Goal: Task Accomplishment & Management: Complete application form

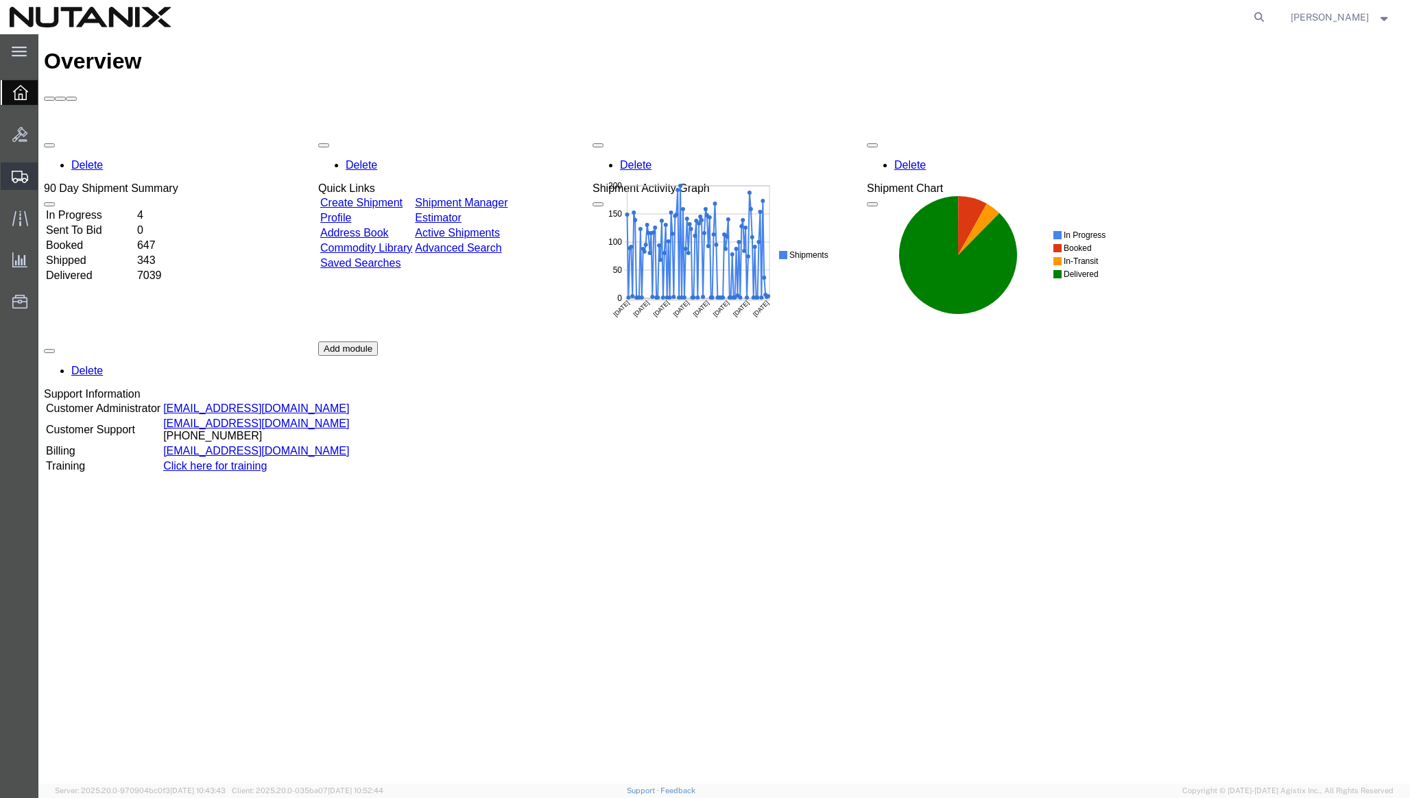
click at [0, 0] on span "Create from Template" at bounding box center [0, 0] width 0 height 0
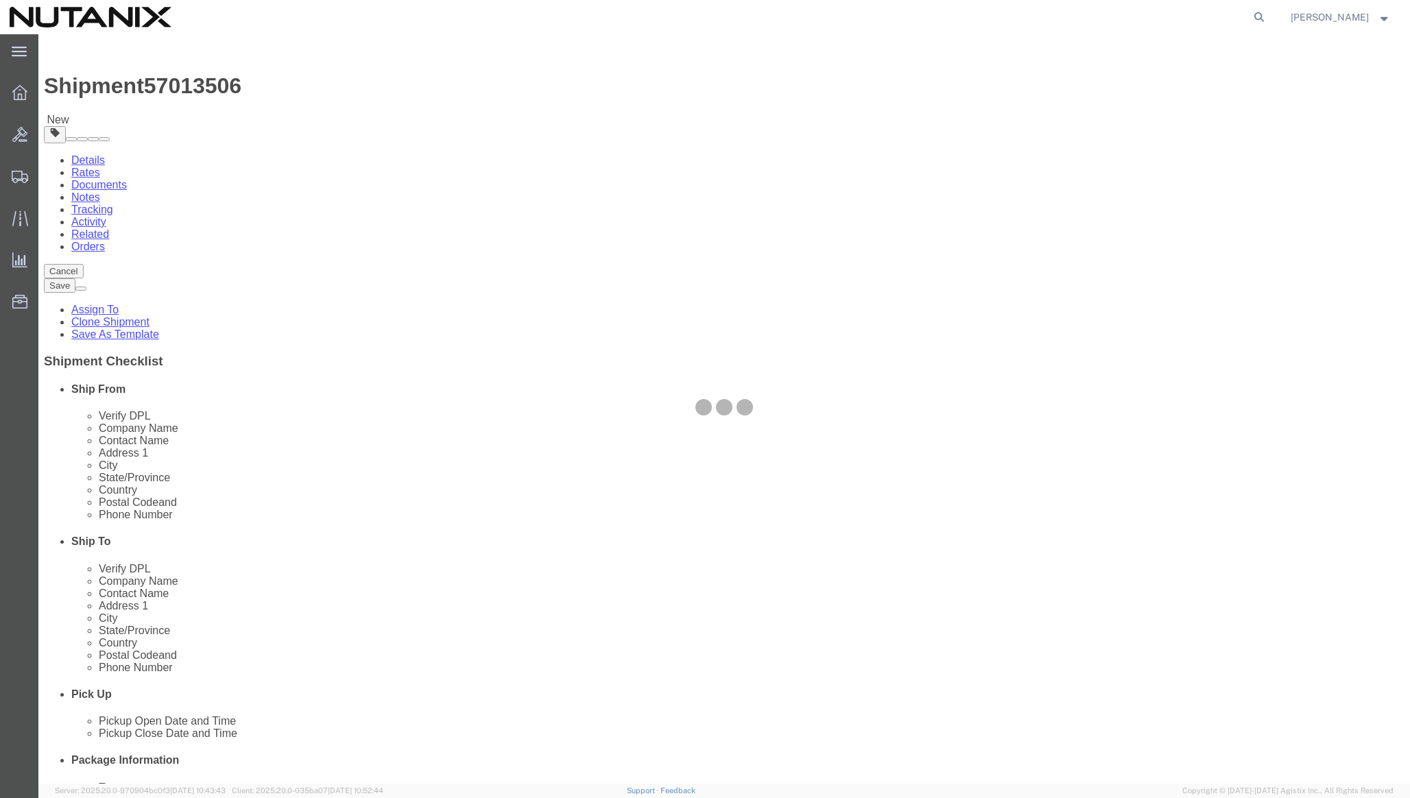
select select
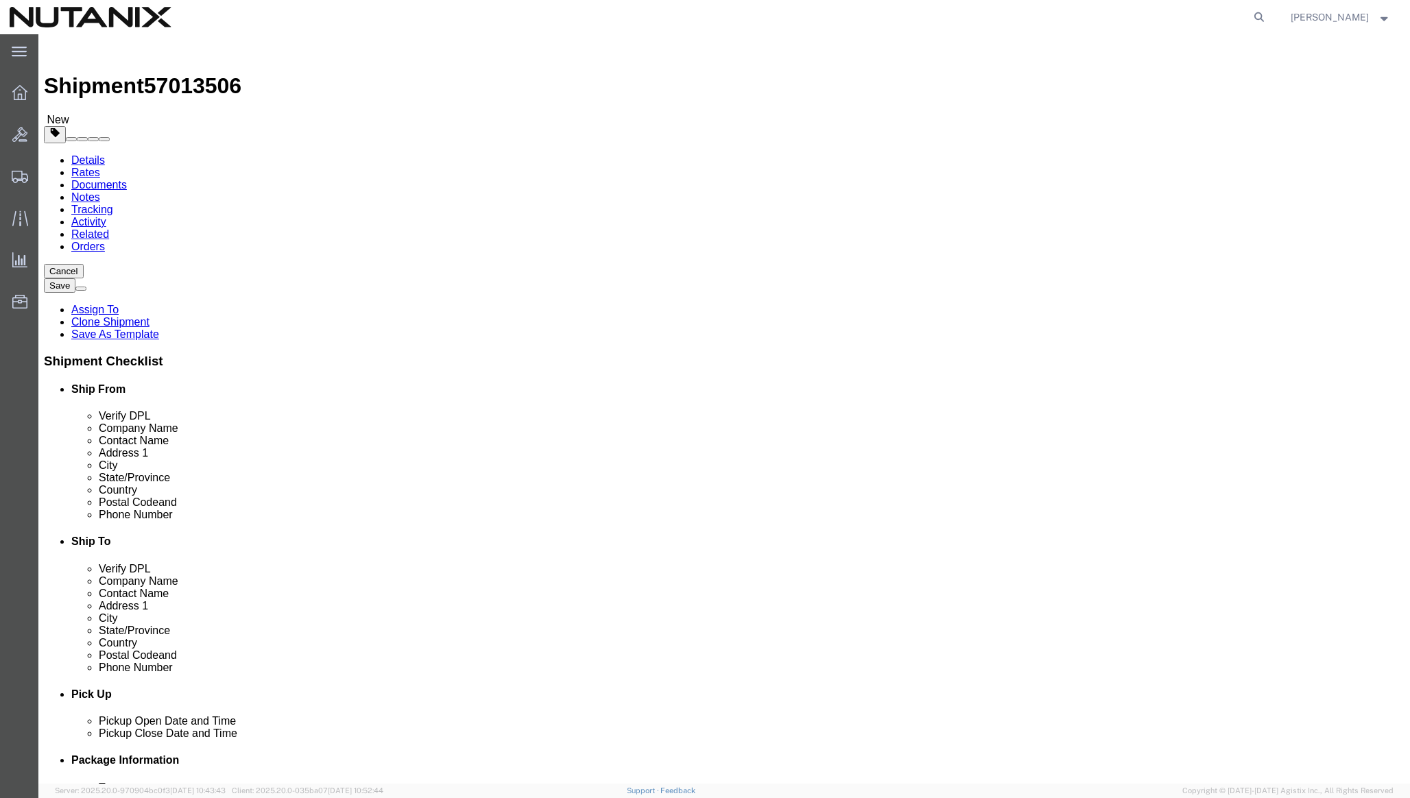
click input "text"
type input "[PERSON_NAME]"
click p "- Nutanix - ([PERSON_NAME]) Av. de los Insurgentes [STREET_ADDRESS][PERSON_NAME…"
select select
type input "Nutanix"
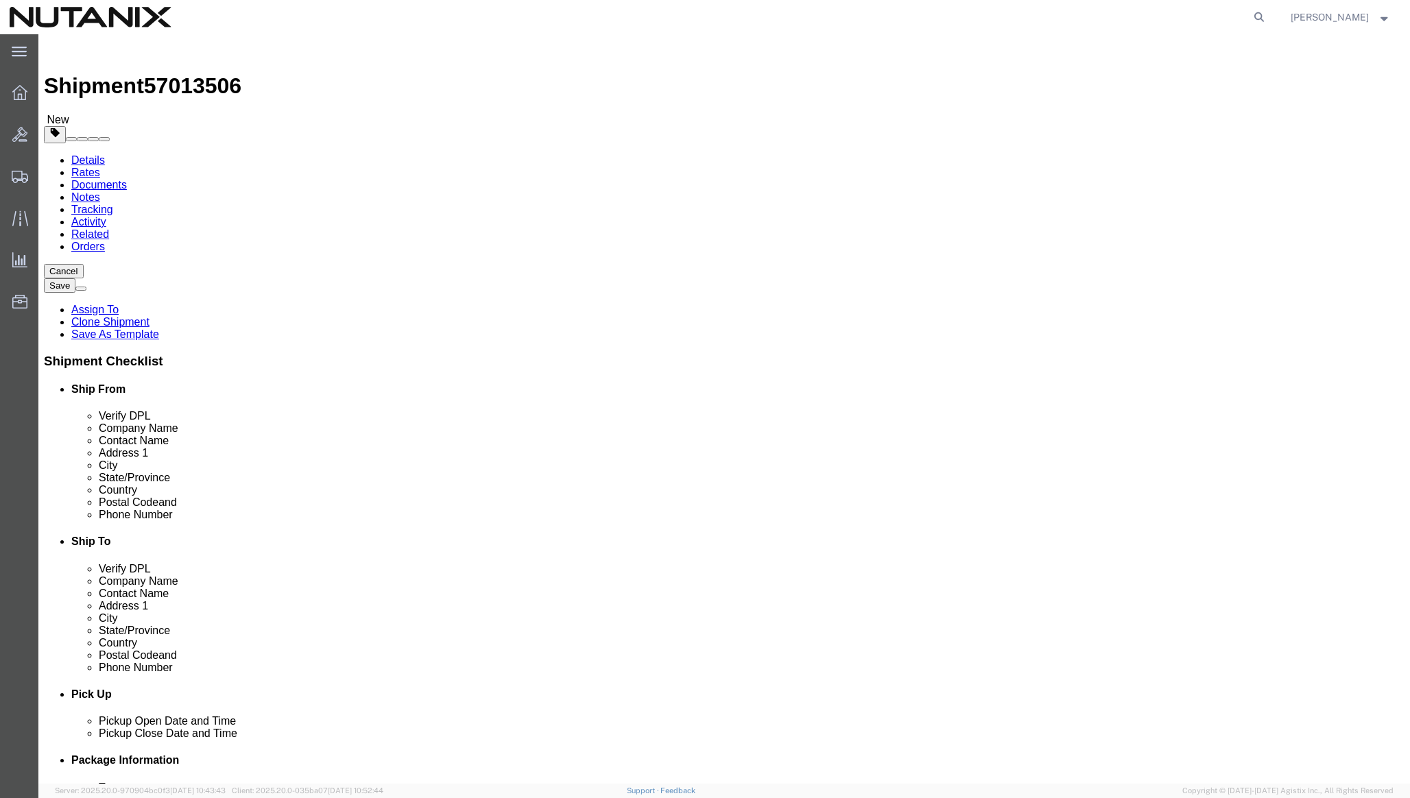
type input "[PERSON_NAME]"
type input "Av. de los Insurgentes Sur 1457 Piso 12"
type input "Insurgentes Mixcoac, [PERSON_NAME]"
type input "[GEOGRAPHIC_DATA]"
select select "MX"
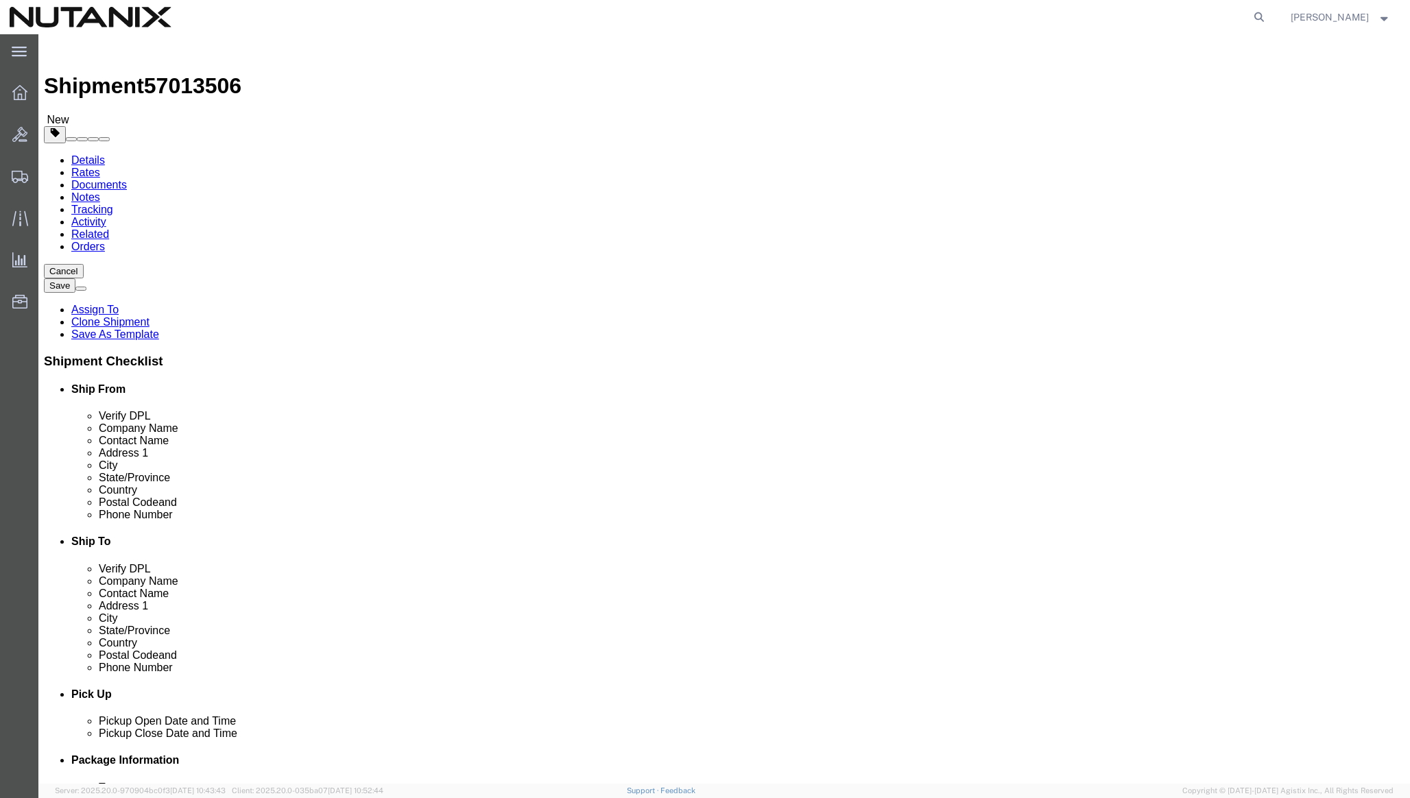
type input "03920"
type input "525519015450"
type input "[PERSON_NAME][EMAIL_ADDRESS][PERSON_NAME][DOMAIN_NAME]"
checkbox input "true"
select select "MX"
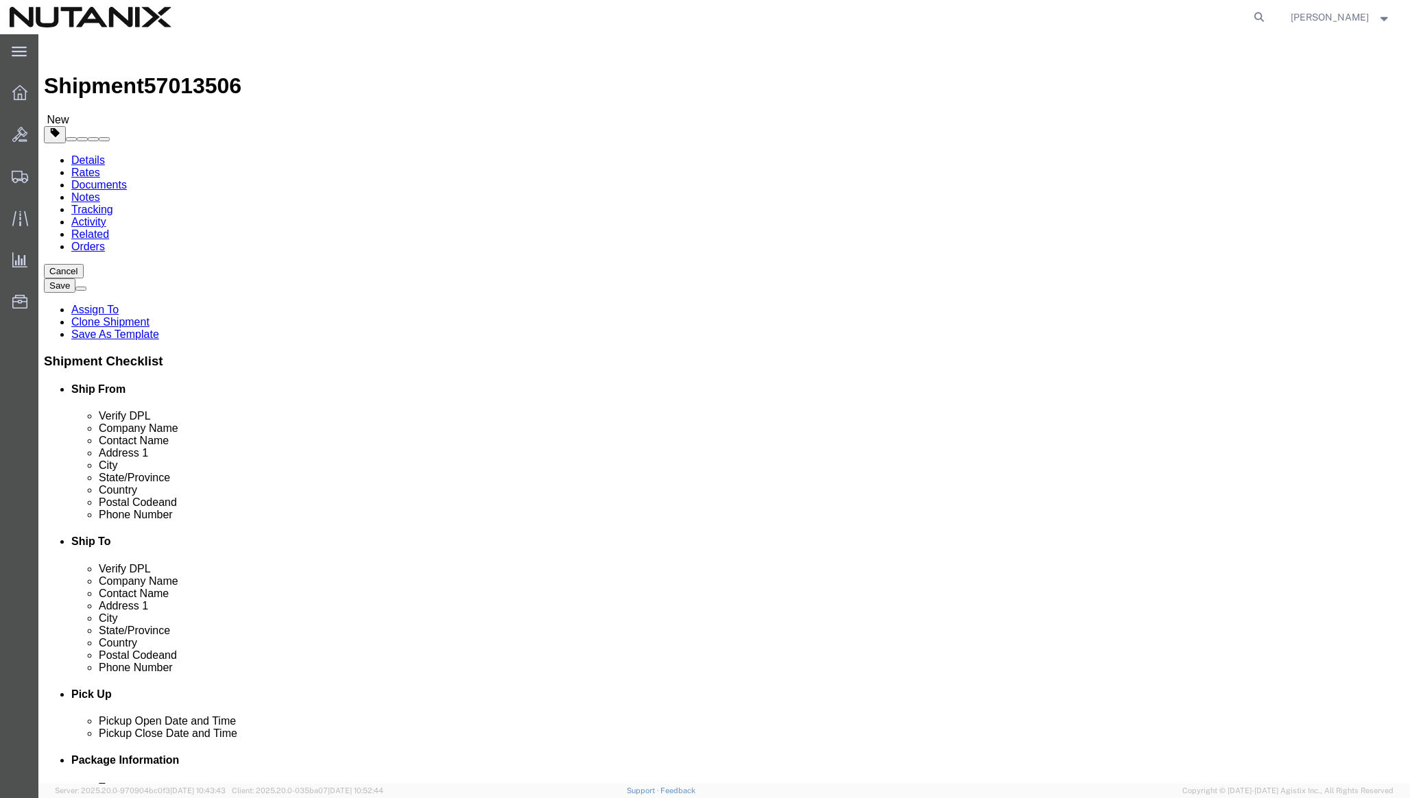
type input "[PERSON_NAME]"
click link "ADDITIONAL INFORMATION"
click icon "button"
click select "Select EIN EORI TIN VAT Other"
select select "EIN"
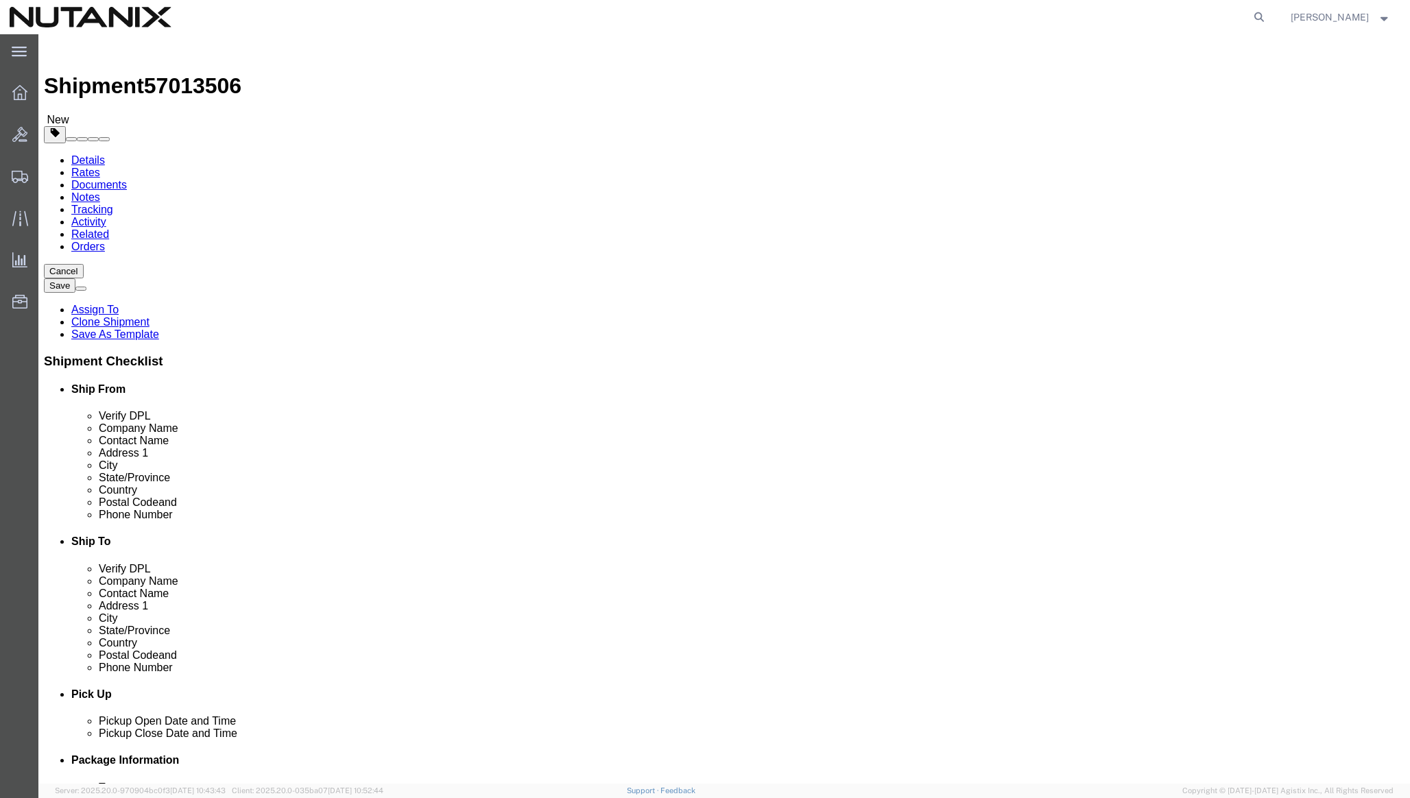
click select "Select EIN EORI TIN VAT Other"
click input "text"
paste input "NME140207QE2"
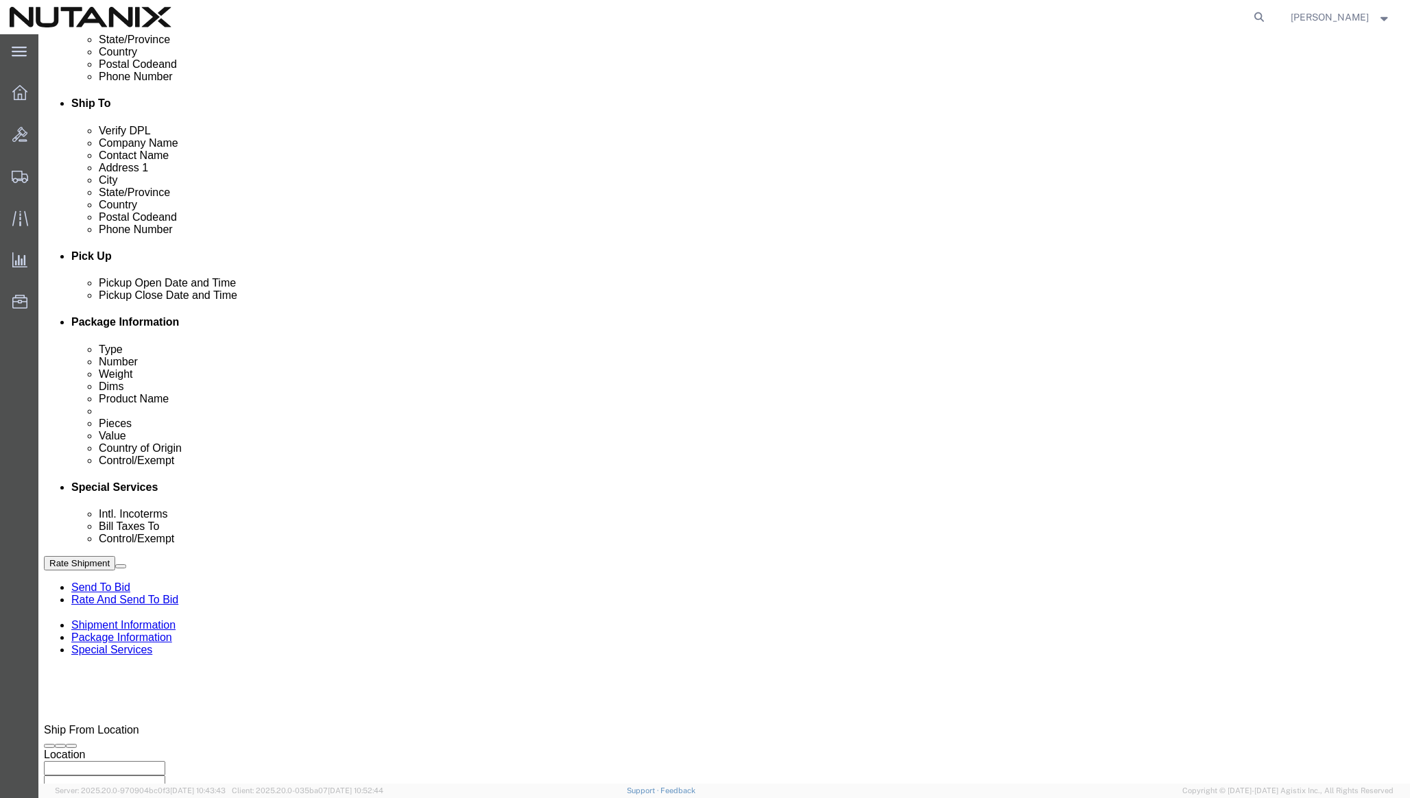
scroll to position [534, 0]
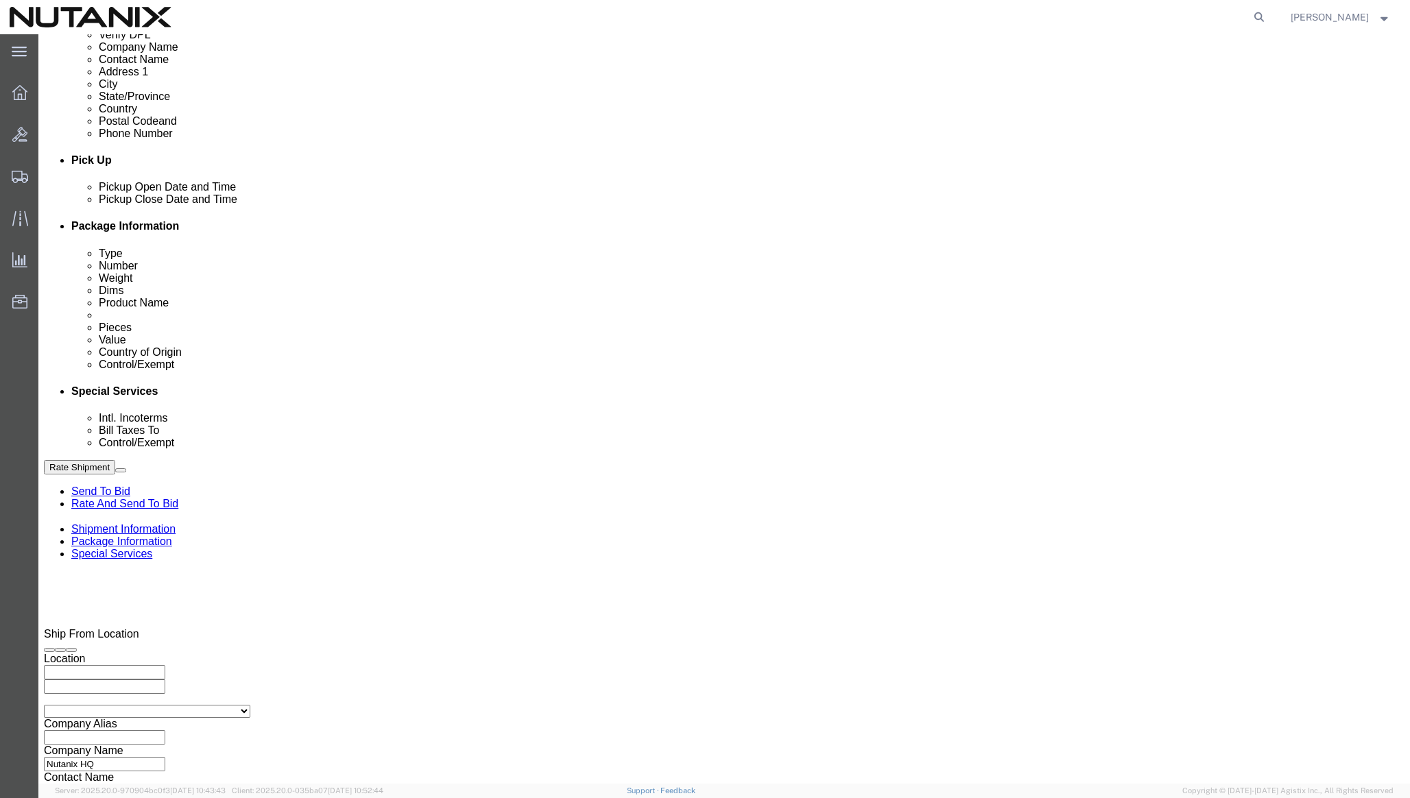
type input "NME140207QE2"
drag, startPoint x: 586, startPoint y: 409, endPoint x: 630, endPoint y: 430, distance: 49.1
click div "Select Account Type Activity ID Airline Appointment Number ASN Batch Request # …"
click div "Ship From Location Location My Profile Location [GEOGRAPHIC_DATA] - [GEOGRAPHIC…"
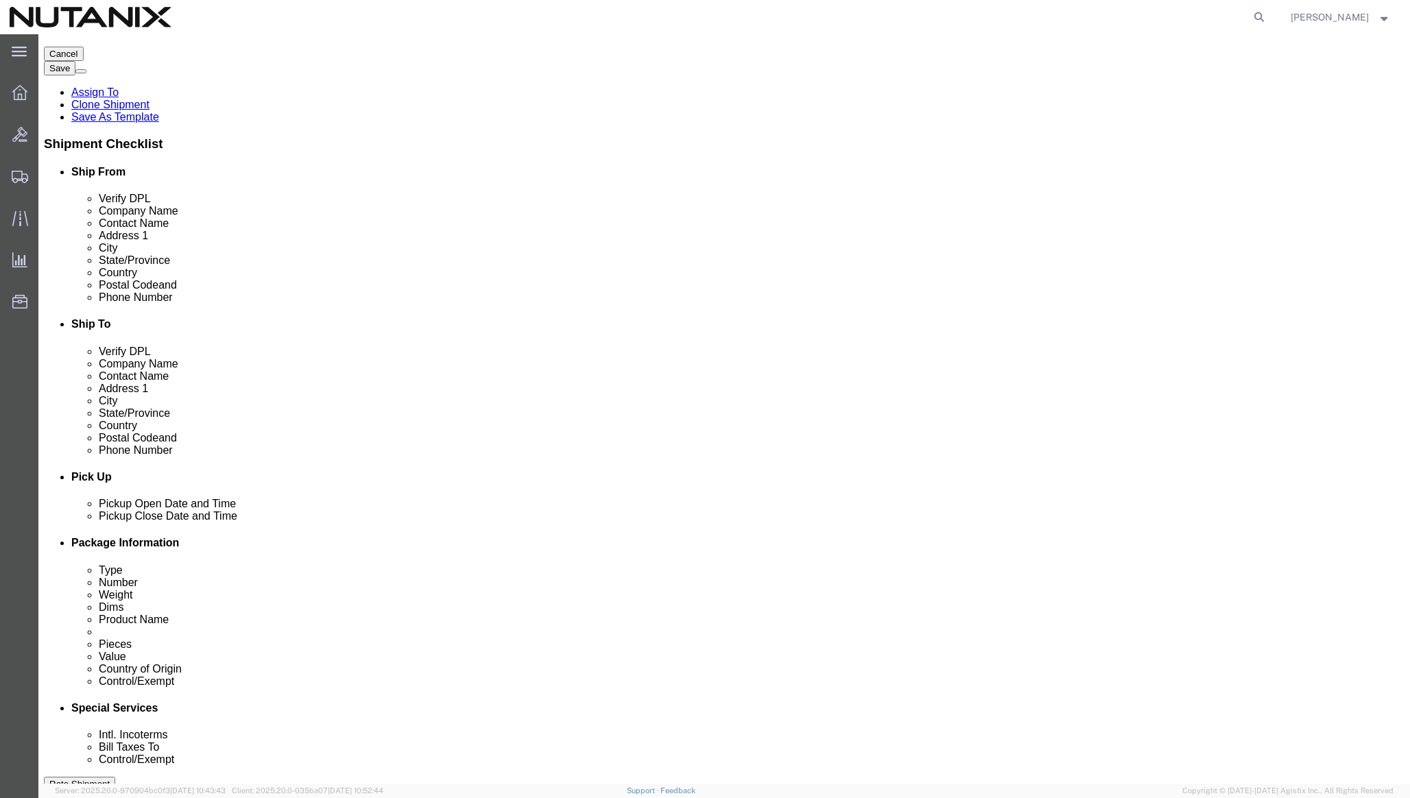
scroll to position [0, 0]
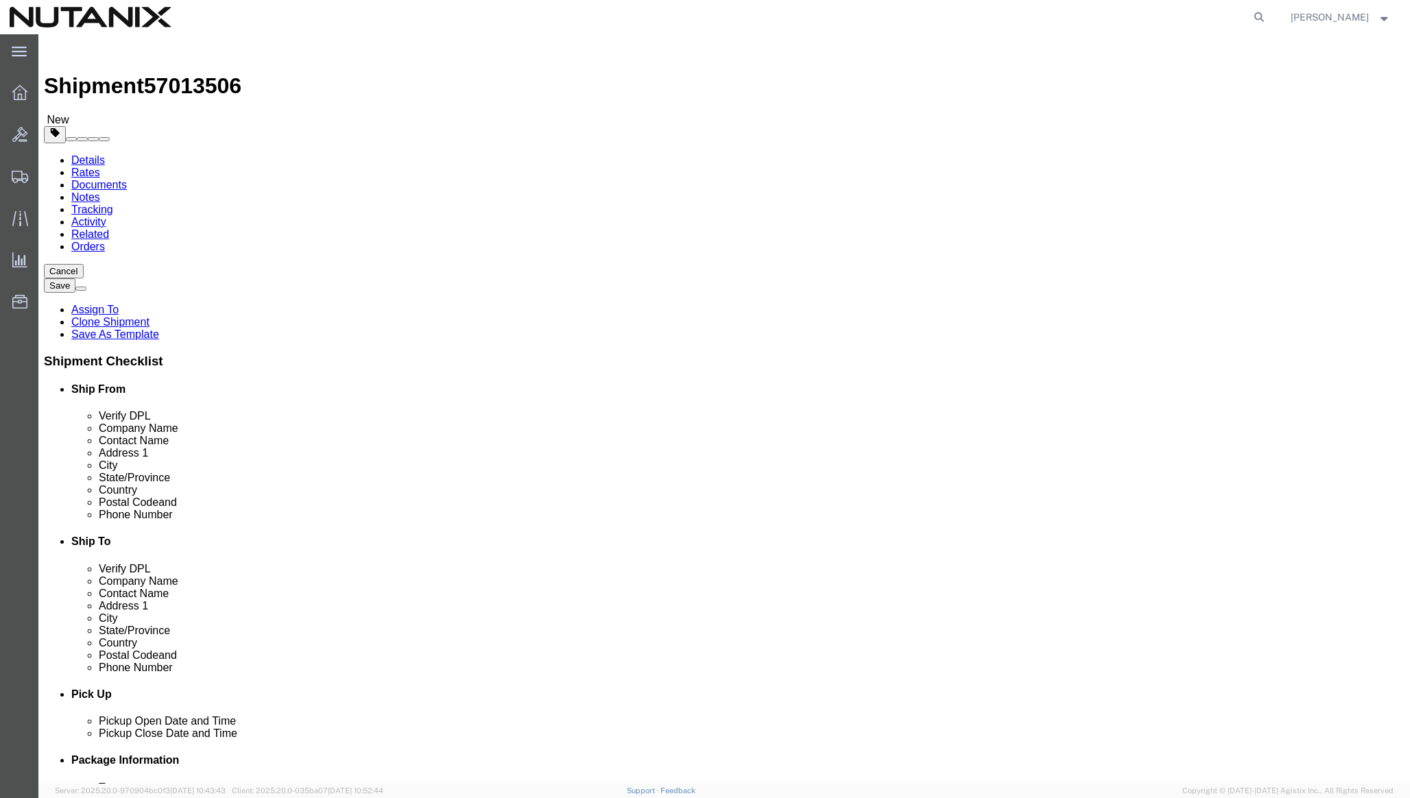
click icon
drag, startPoint x: 254, startPoint y: 290, endPoint x: 184, endPoint y: 290, distance: 69.9
click div "Dimensions Length 8.00 x Width 8.00 x Height 2.00 Select cm ft in"
type input "14"
drag, startPoint x: 315, startPoint y: 290, endPoint x: 269, endPoint y: 290, distance: 45.9
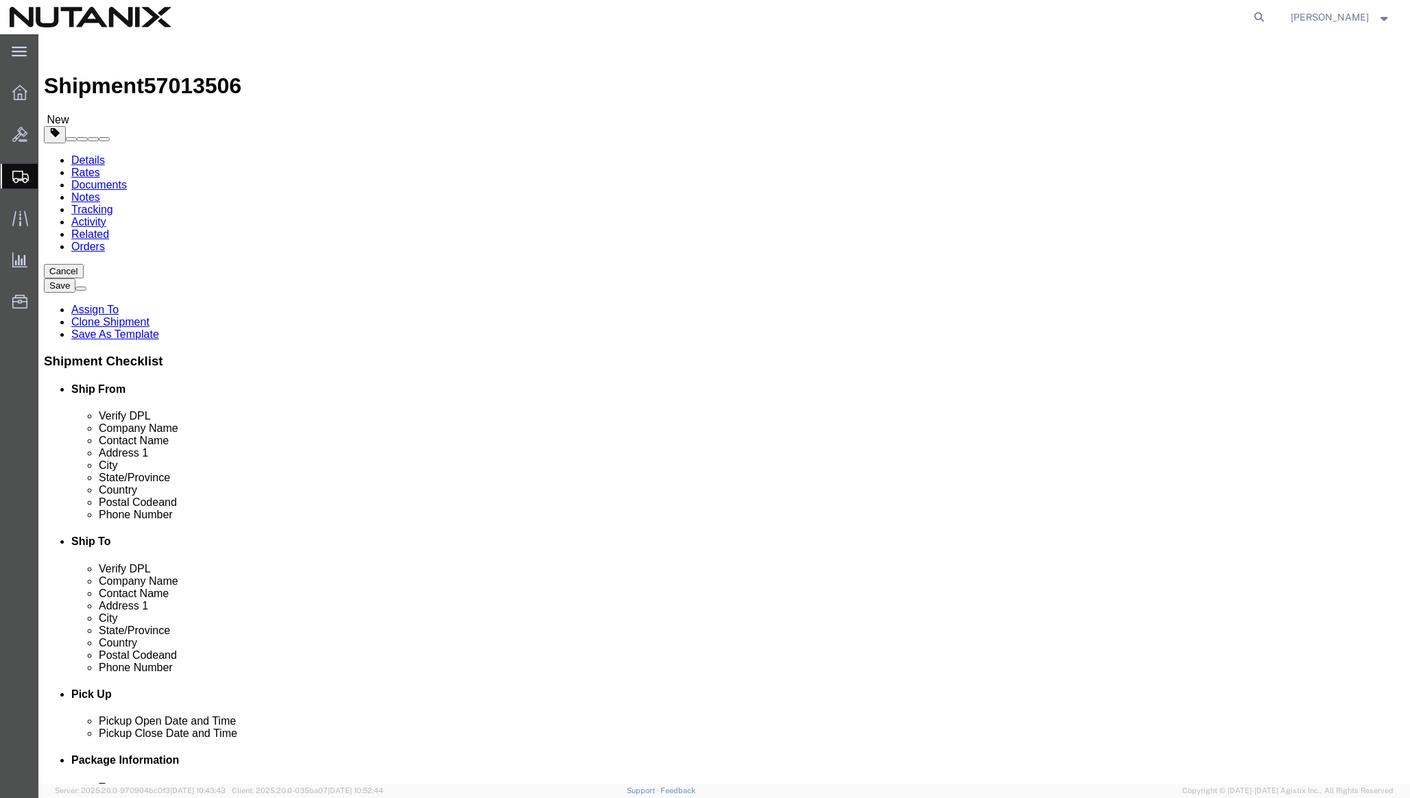
click div "Length 14 x Width 8.00 x Height 2.00 Select cm ft in"
type input "16"
drag, startPoint x: 378, startPoint y: 294, endPoint x: 339, endPoint y: 293, distance: 38.4
click div "Length 14 x Width 16 x Height 2.00 Select cm ft in"
type input "20"
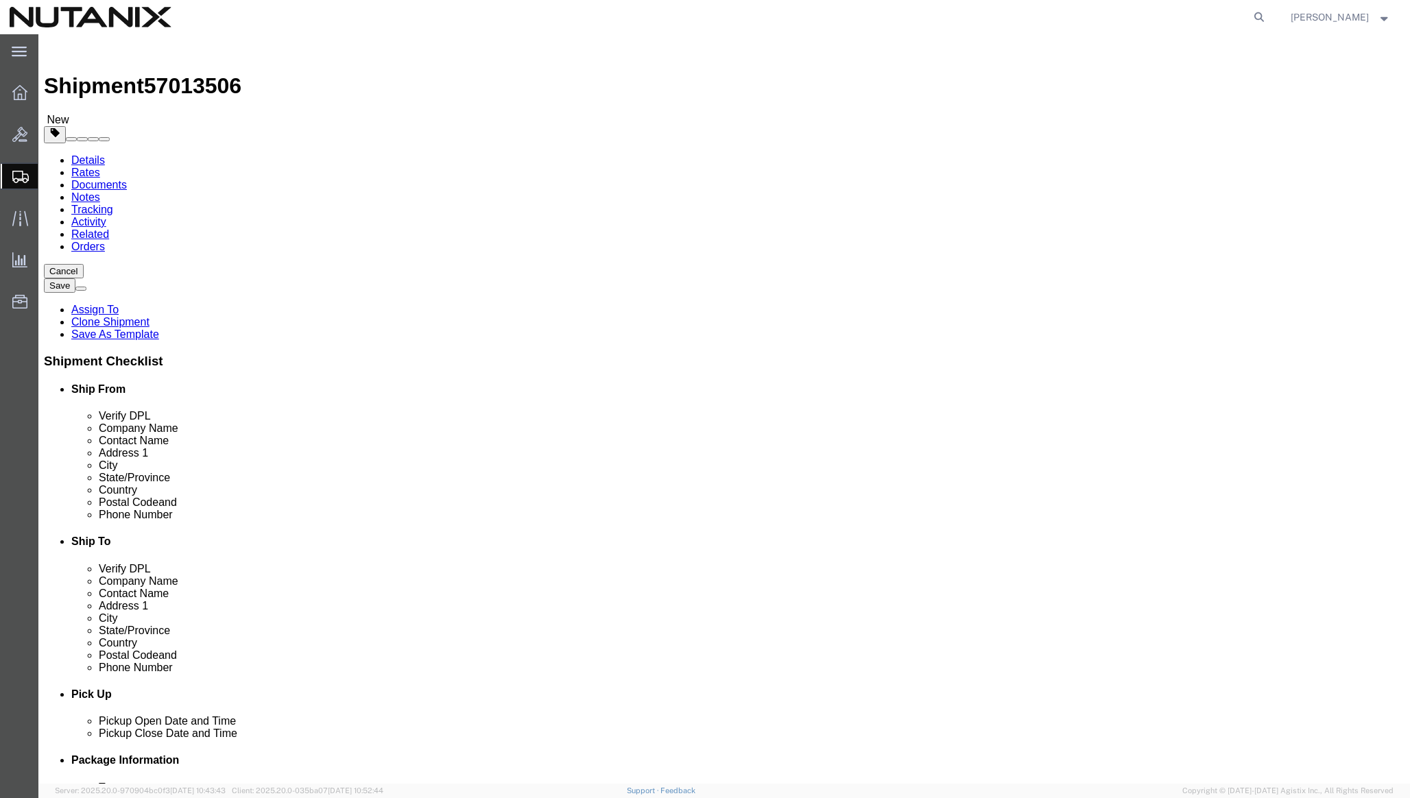
drag, startPoint x: 245, startPoint y: 319, endPoint x: 193, endPoint y: 319, distance: 51.4
click div "1.00 Select kgs lbs"
type input "5"
type input "10"
click div "1 x Your Packaging Package Type Select Envelope Large Box Medium Box PAK Rack S…"
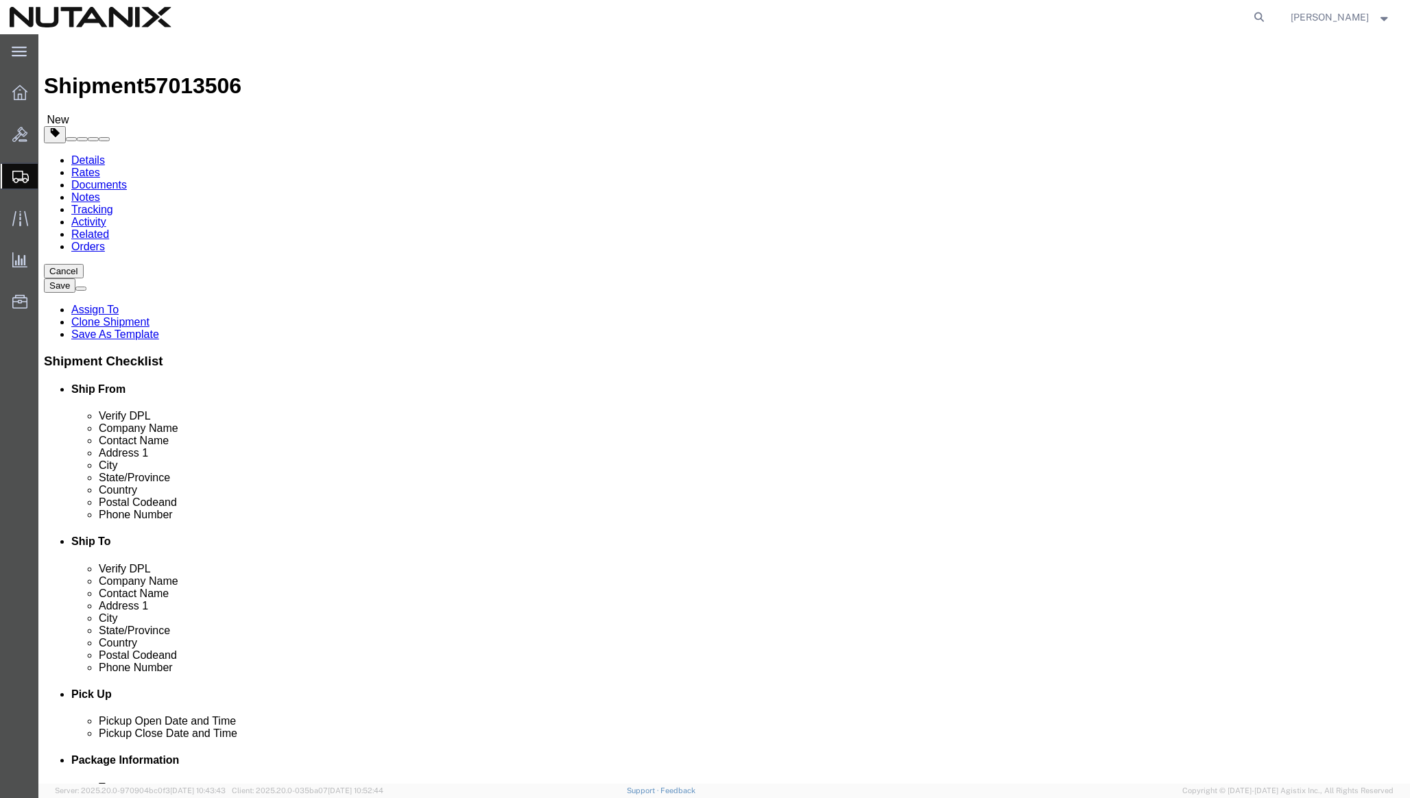
click dd "1.00 Each"
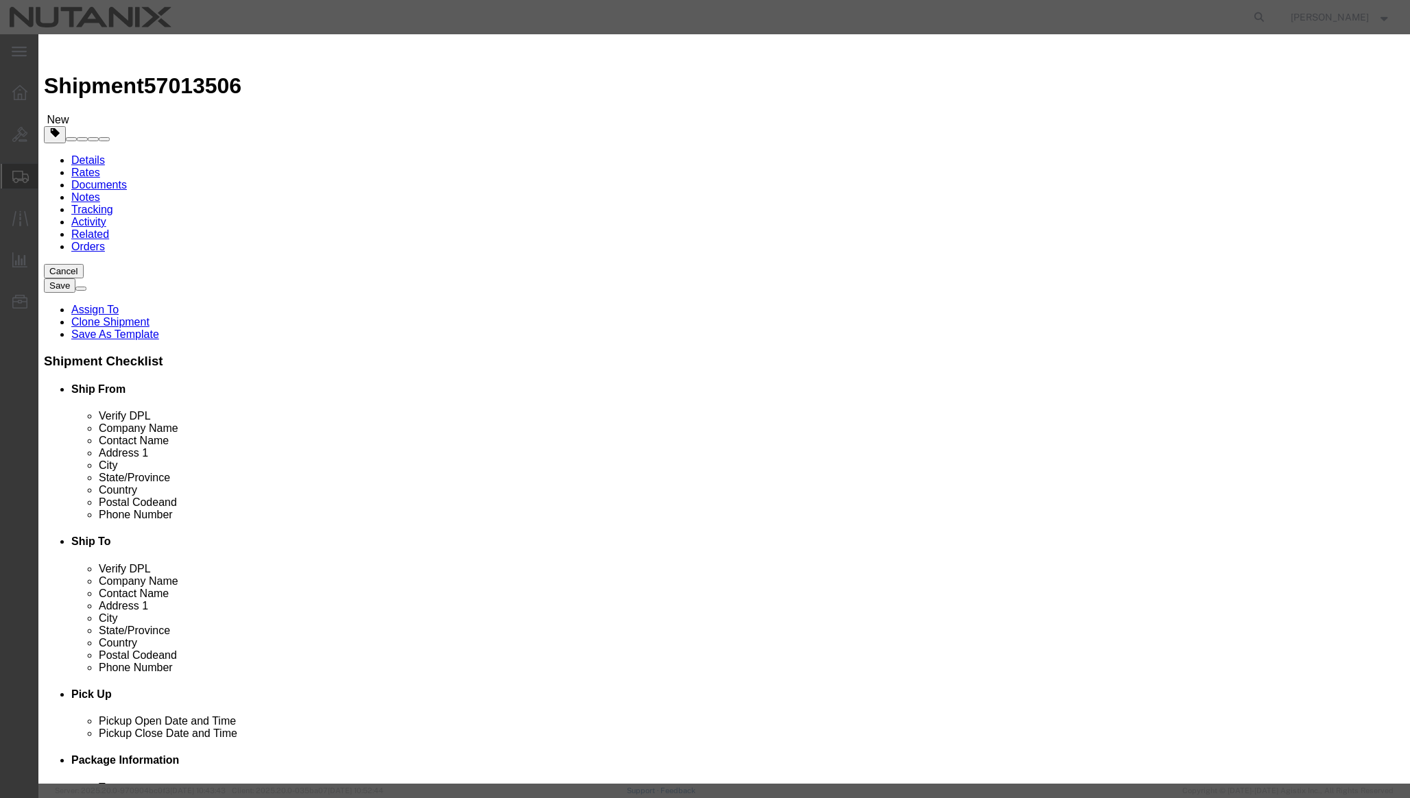
drag, startPoint x: 981, startPoint y: 680, endPoint x: 996, endPoint y: 311, distance: 369.8
click div "Edit content Commodity library Product Name Accessory Pieces 1.00 Select Bag Ba…"
click select "Select [GEOGRAPHIC_DATA] [GEOGRAPHIC_DATA] [GEOGRAPHIC_DATA] [GEOGRAPHIC_DATA] …"
select select "CN"
click select "Select [GEOGRAPHIC_DATA] [GEOGRAPHIC_DATA] [GEOGRAPHIC_DATA] [GEOGRAPHIC_DATA] …"
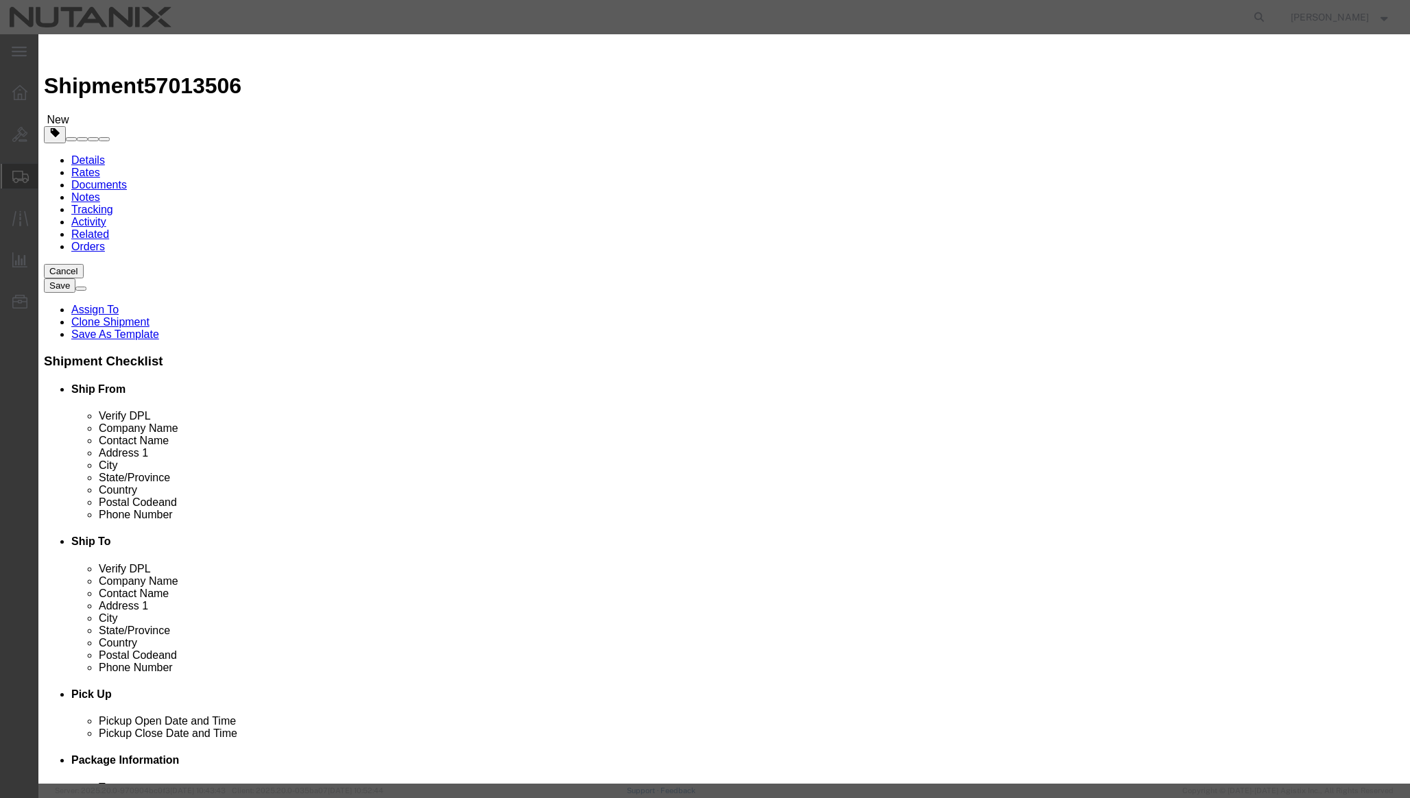
click select "Select ATF BIS DEA EPA FDA FTR ITAR OFAC Other (OPA)"
select select "FTR"
click select "Select ATF BIS DEA EPA FDA FTR ITAR OFAC Other (OPA)"
click select "Select 30.2(d)(2) 30.36 30.37(a) 30.37(f) 30.37(g) 30.37(h) 30.37(i) 30.37(j) 3…"
select select "30.37(a)"
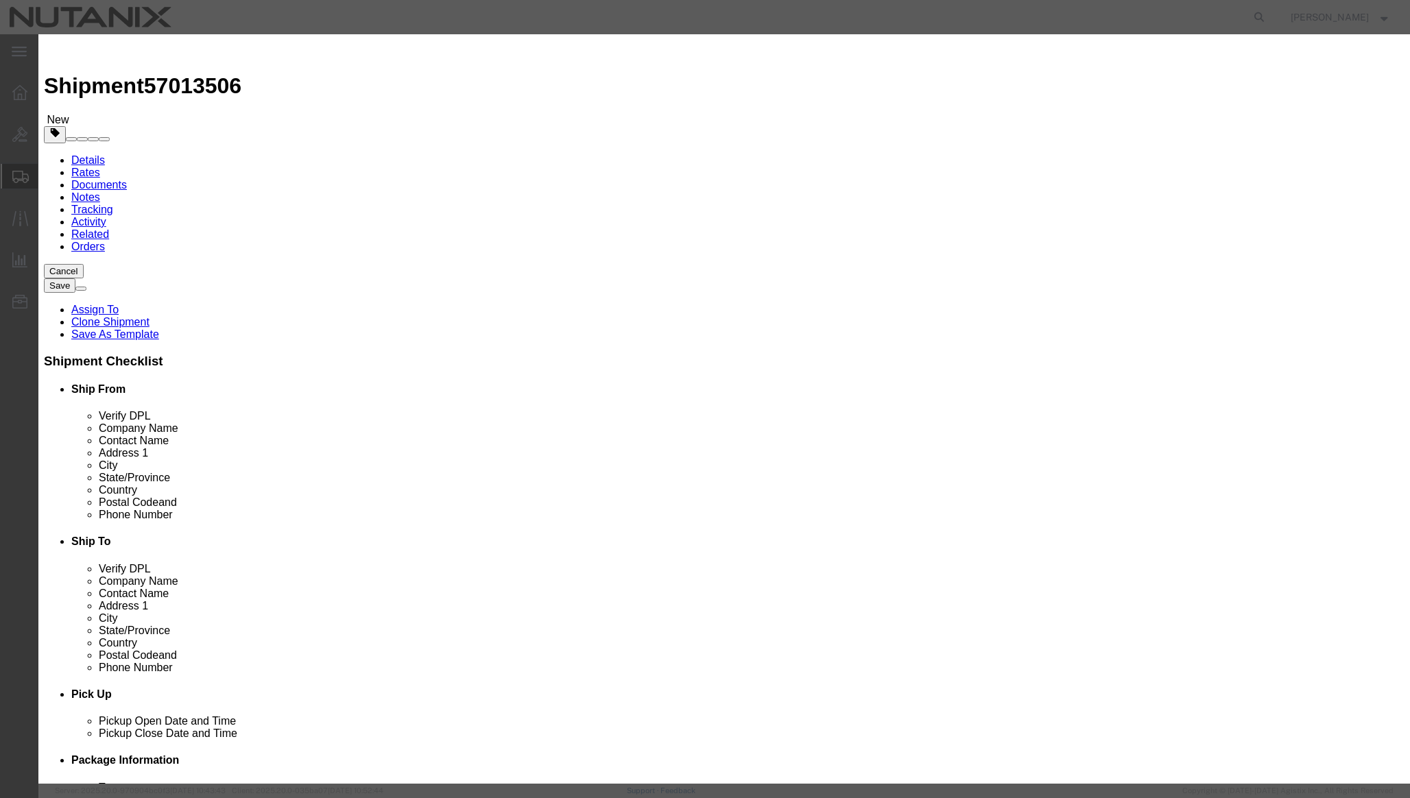
click select "Select 30.2(d)(2) 30.36 30.37(a) 30.37(f) 30.37(g) 30.37(h) 30.37(i) 30.37(j) 3…"
click button "Save & Close"
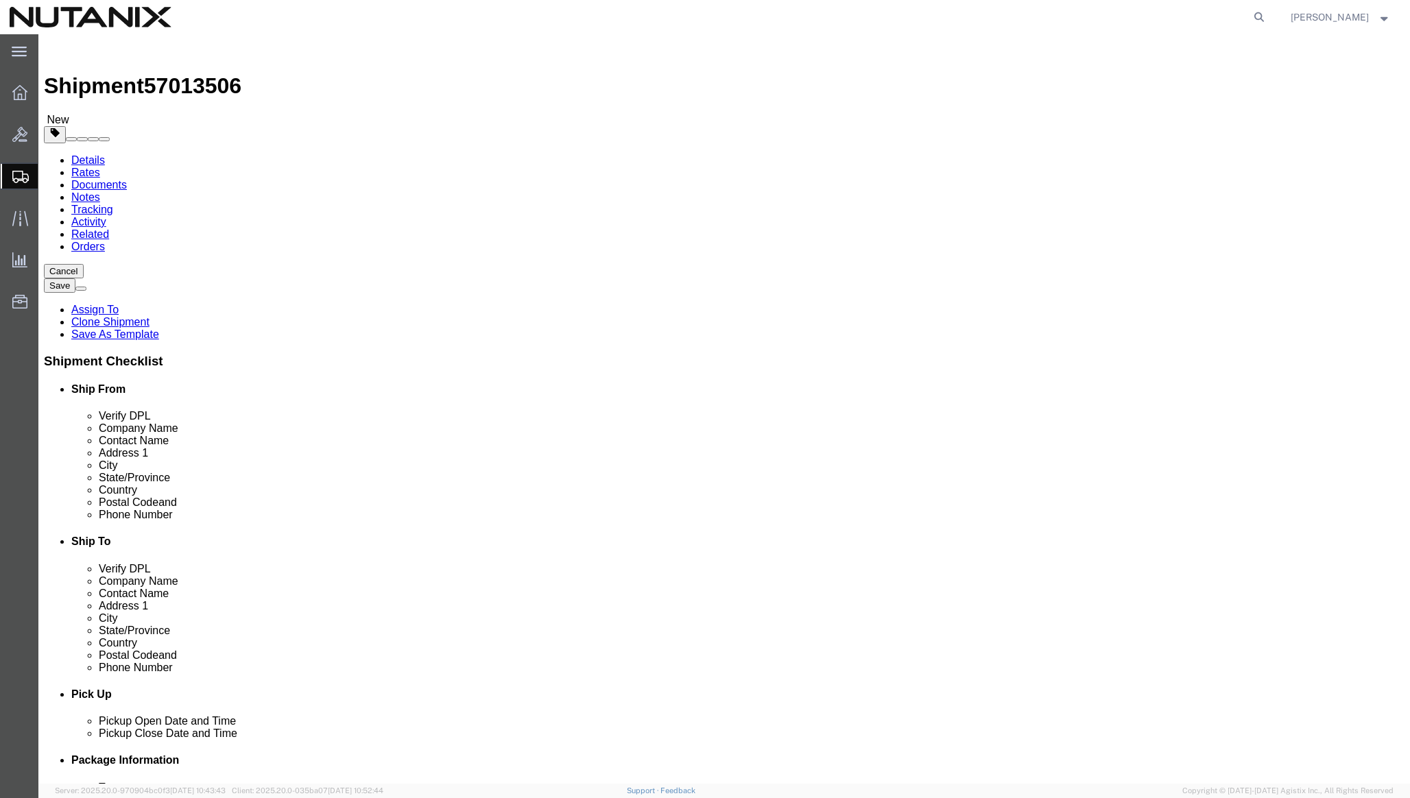
click button "Continue"
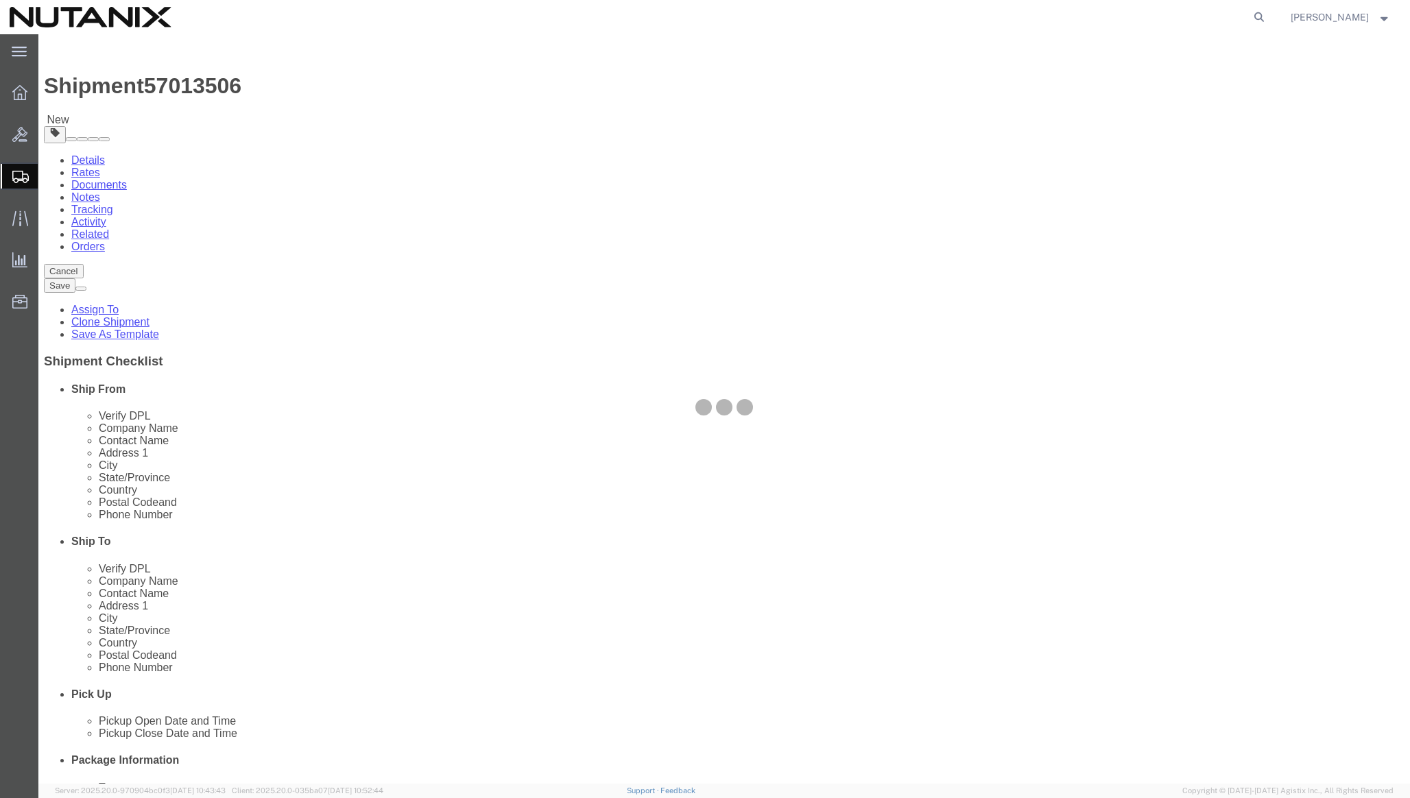
select select
select select "COSTCENTER"
select select "48694"
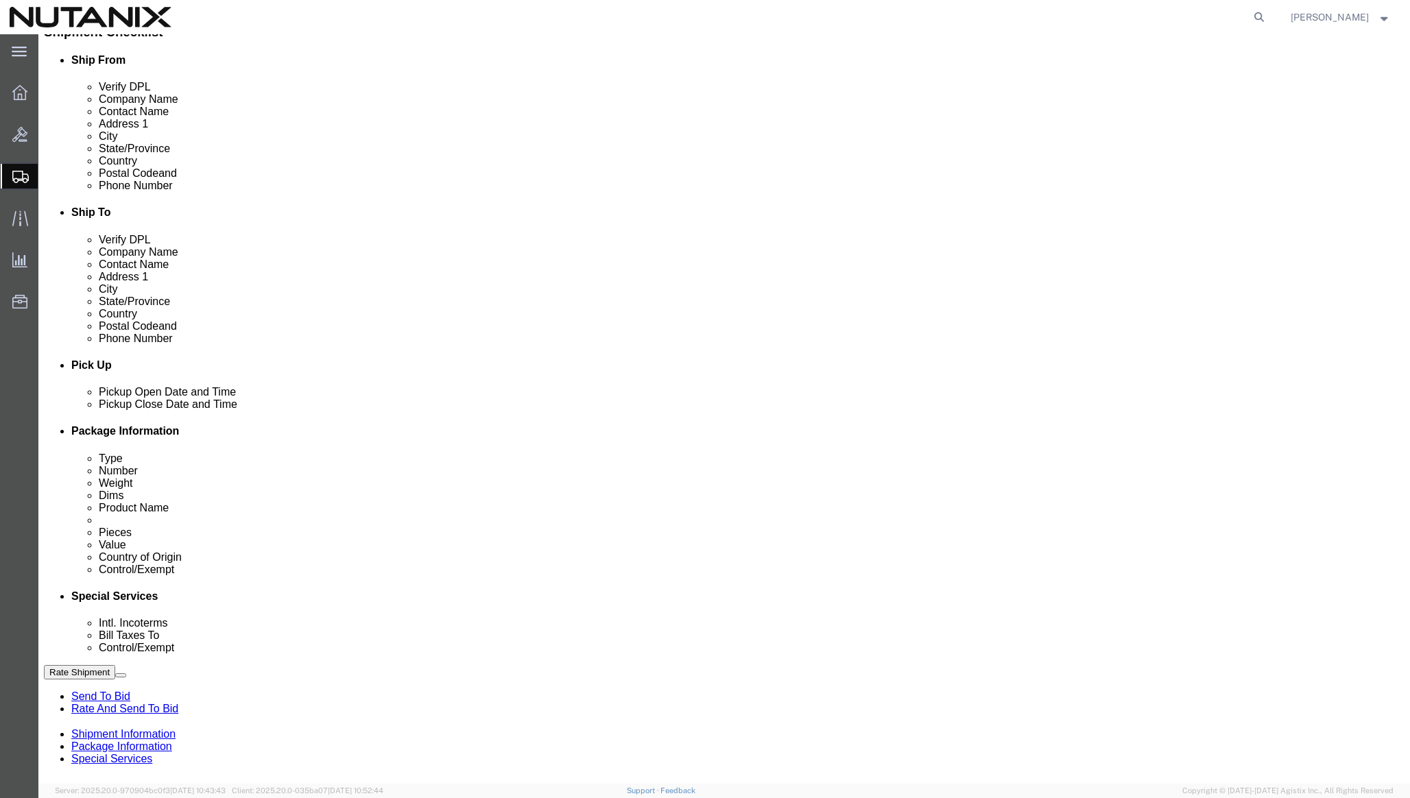
scroll to position [390, 0]
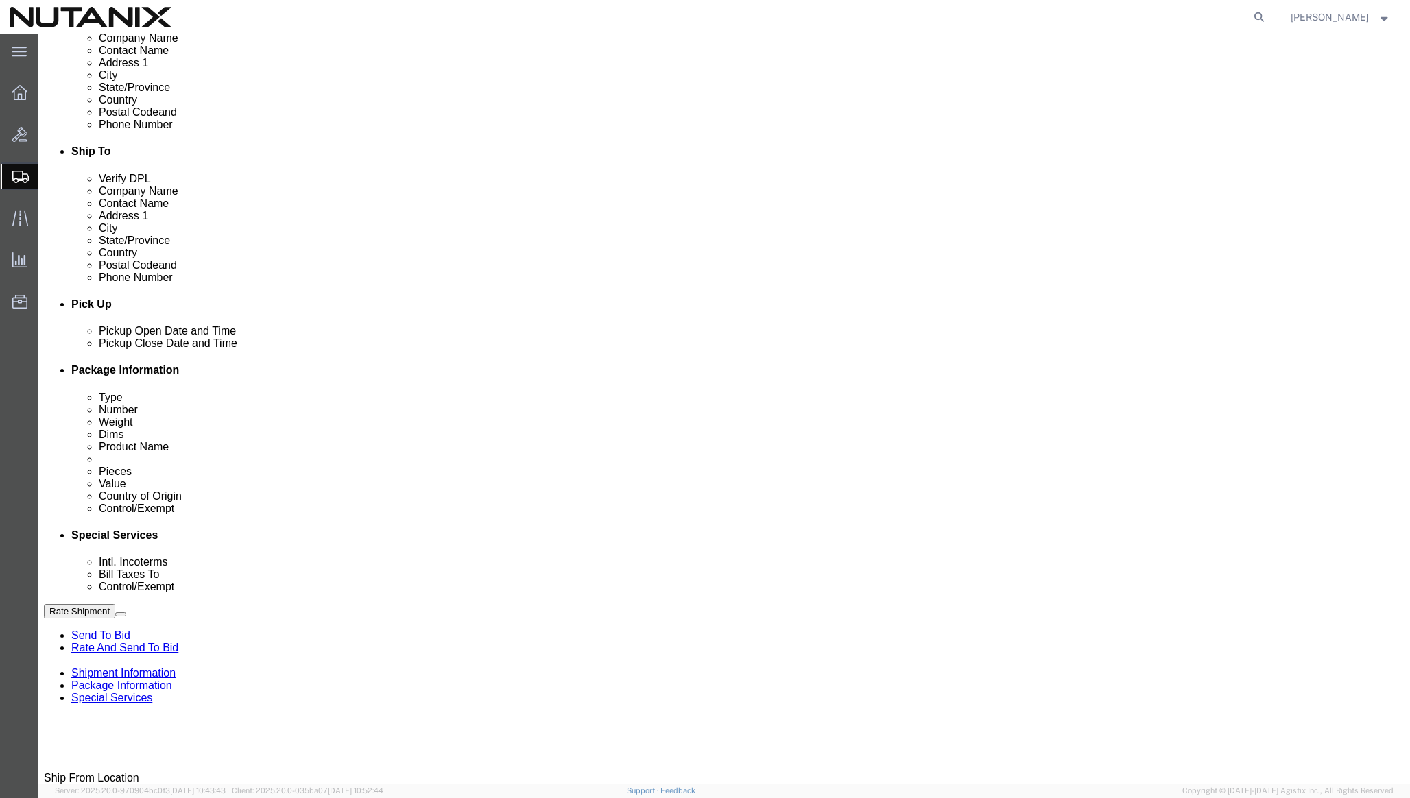
click select "Select Carriage Insurance Paid Carriage Paid To Cost and Freight Cost Insurance…"
select select "DDP"
click select "Select Carriage Insurance Paid Carriage Paid To Cost and Freight Cost Insurance…"
select select "SHIP"
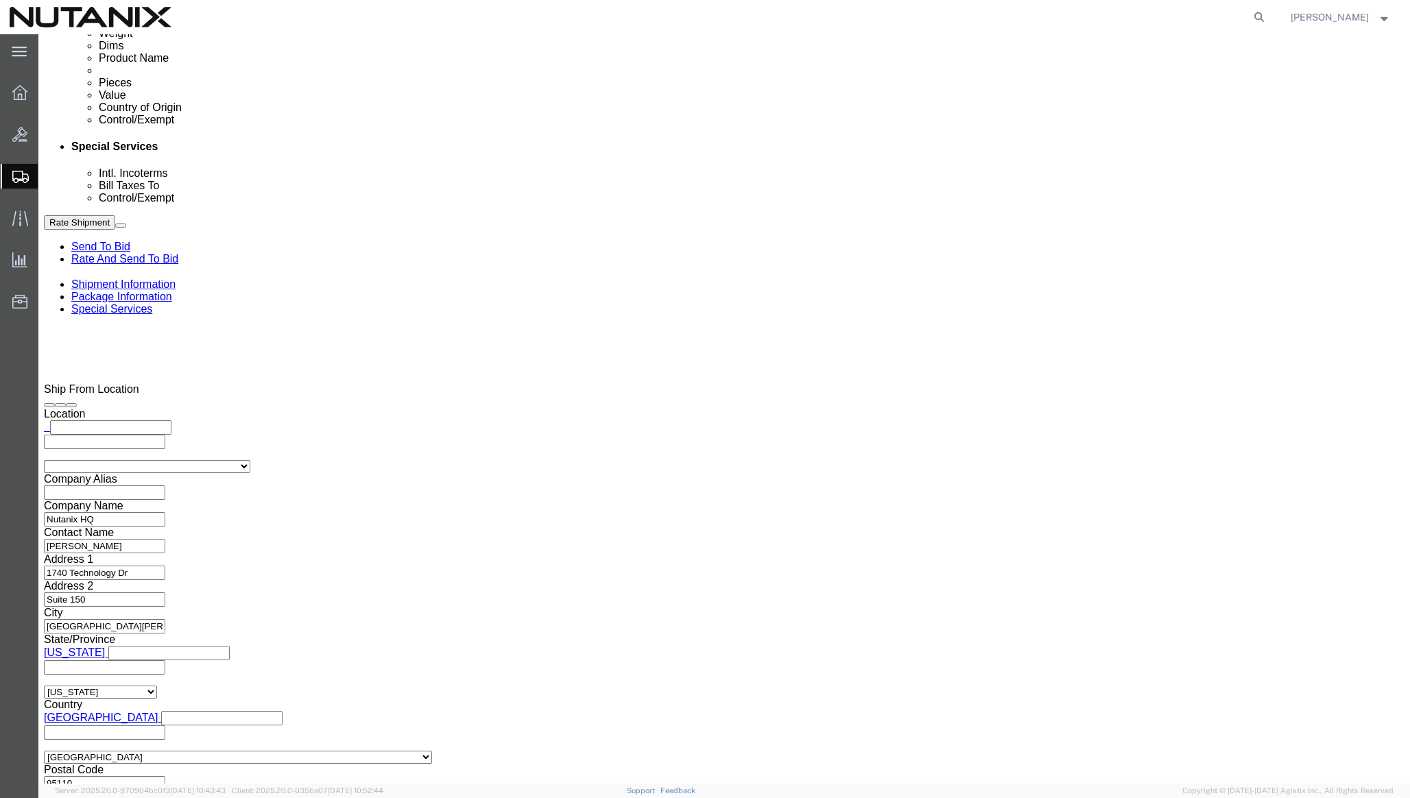
scroll to position [791, 0]
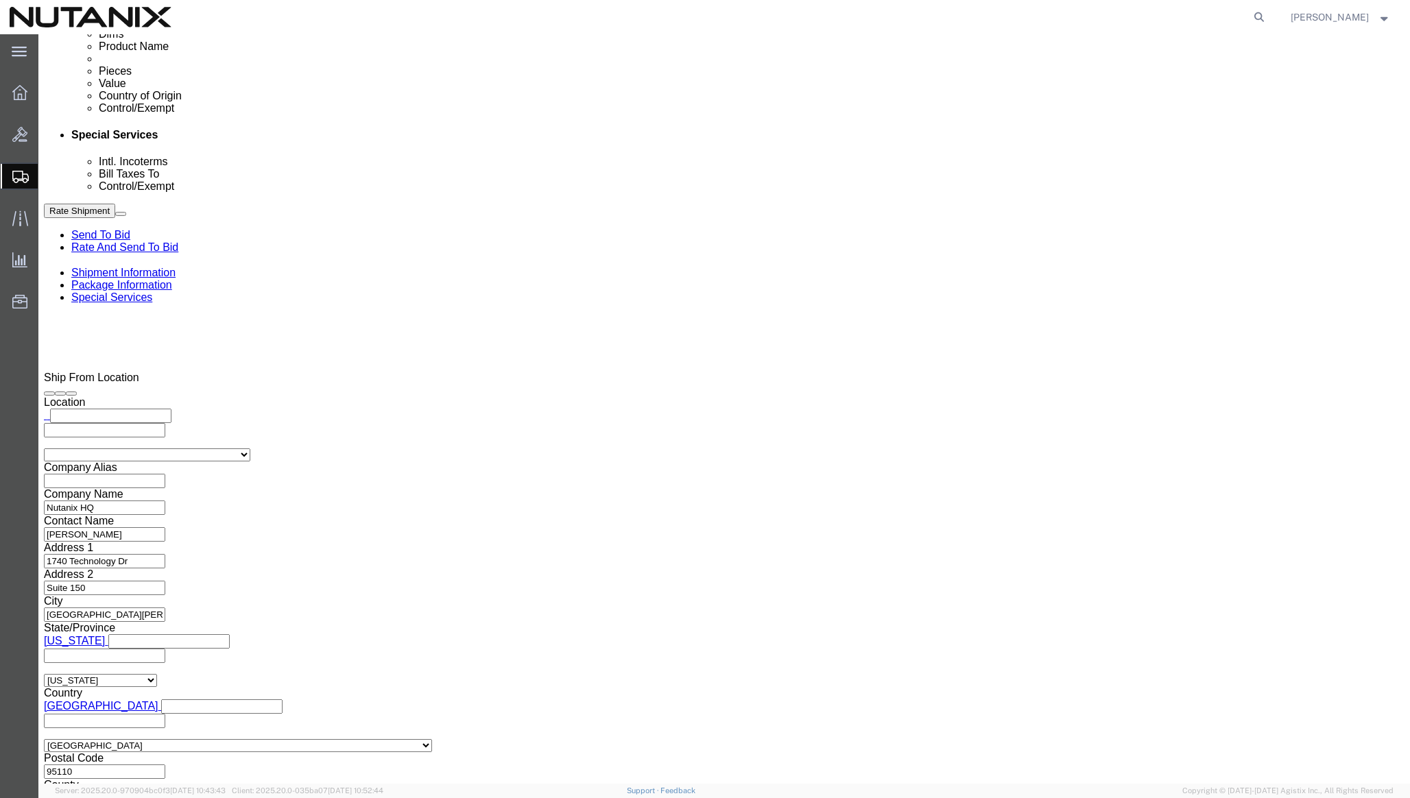
click select "Select ATF BIS DEA EPA FDA FTR ITAR OFAC Other (OPA)"
select select "FTR"
click select "Select ATF BIS DEA EPA FDA FTR ITAR OFAC Other (OPA)"
click select "Select 30.2(d)(2) 30.36 30.37(a) 30.37(f) 30.37(g) 30.37(h) 30.37(i) 30.37(j) 3…"
select select "30.37(a)"
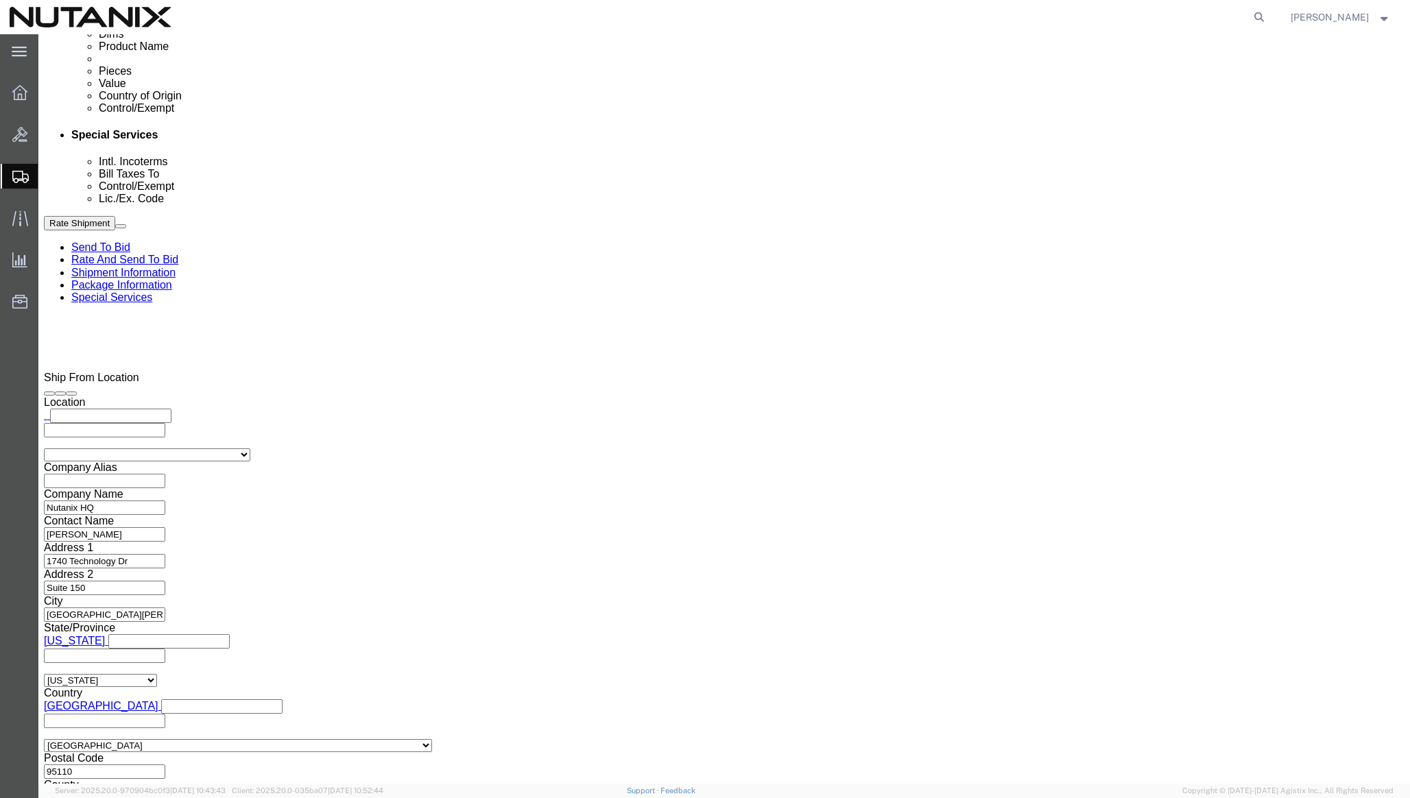
click select "Select 30.2(d)(2) 30.36 30.37(a) 30.37(f) 30.37(g) 30.37(h) 30.37(i) 30.37(j) 3…"
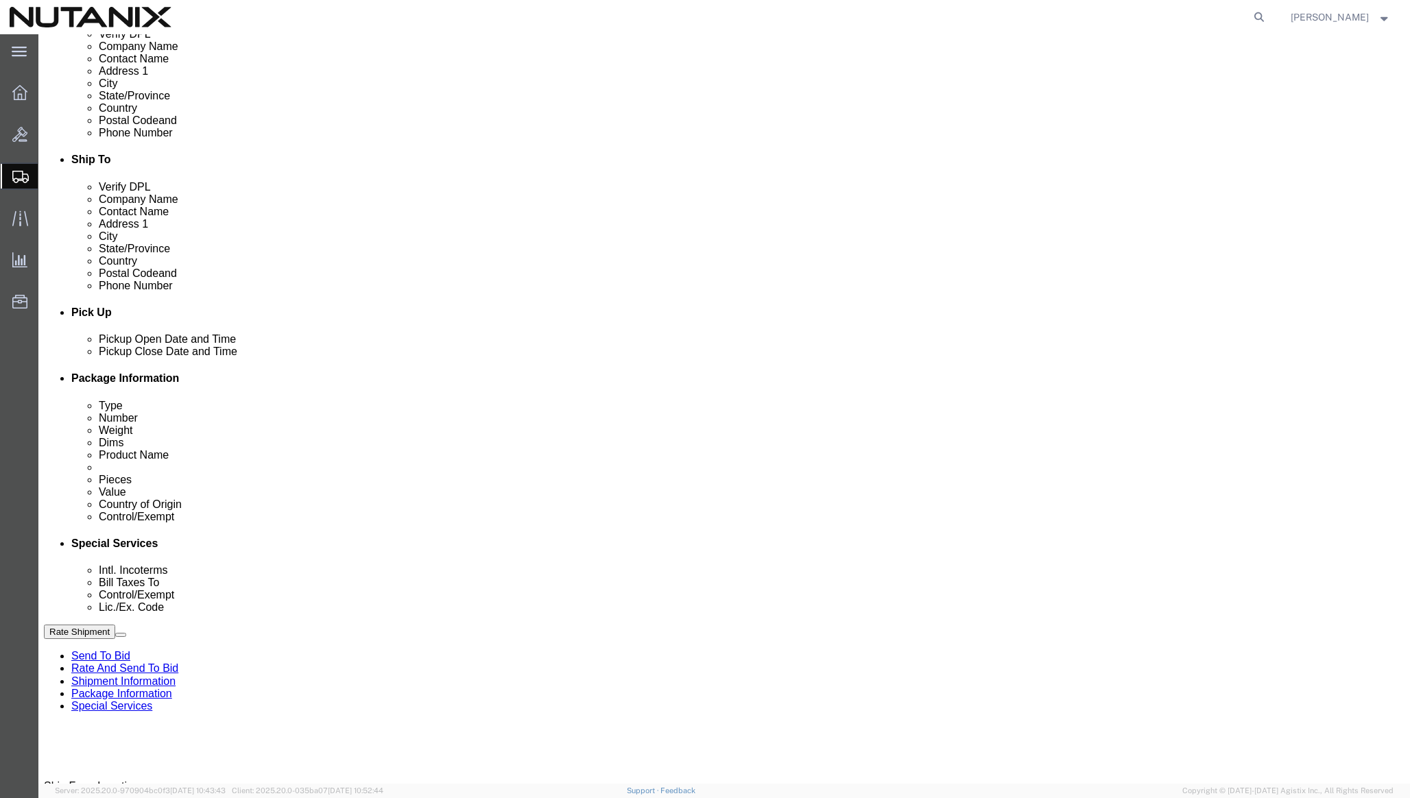
scroll to position [289, 0]
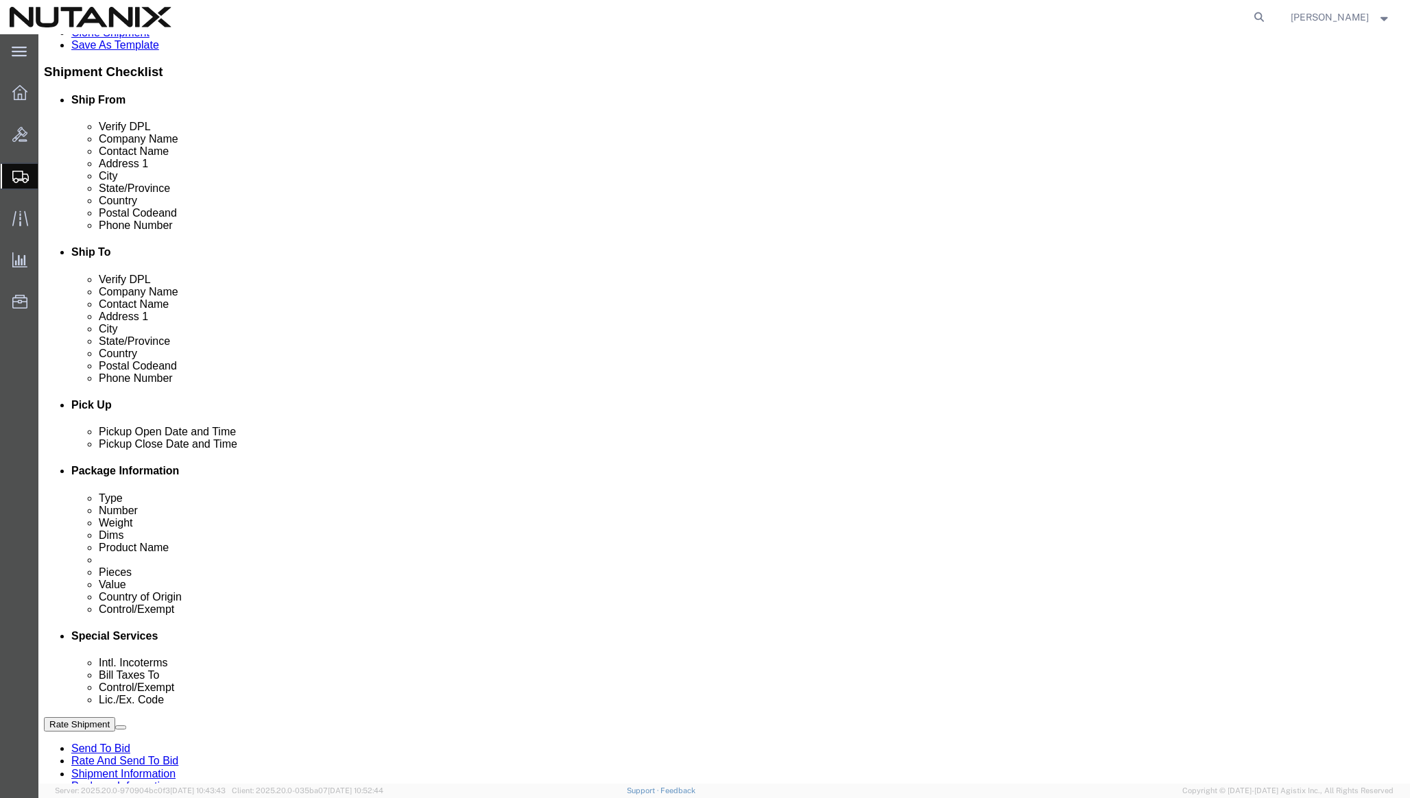
click button "Rate Shipment"
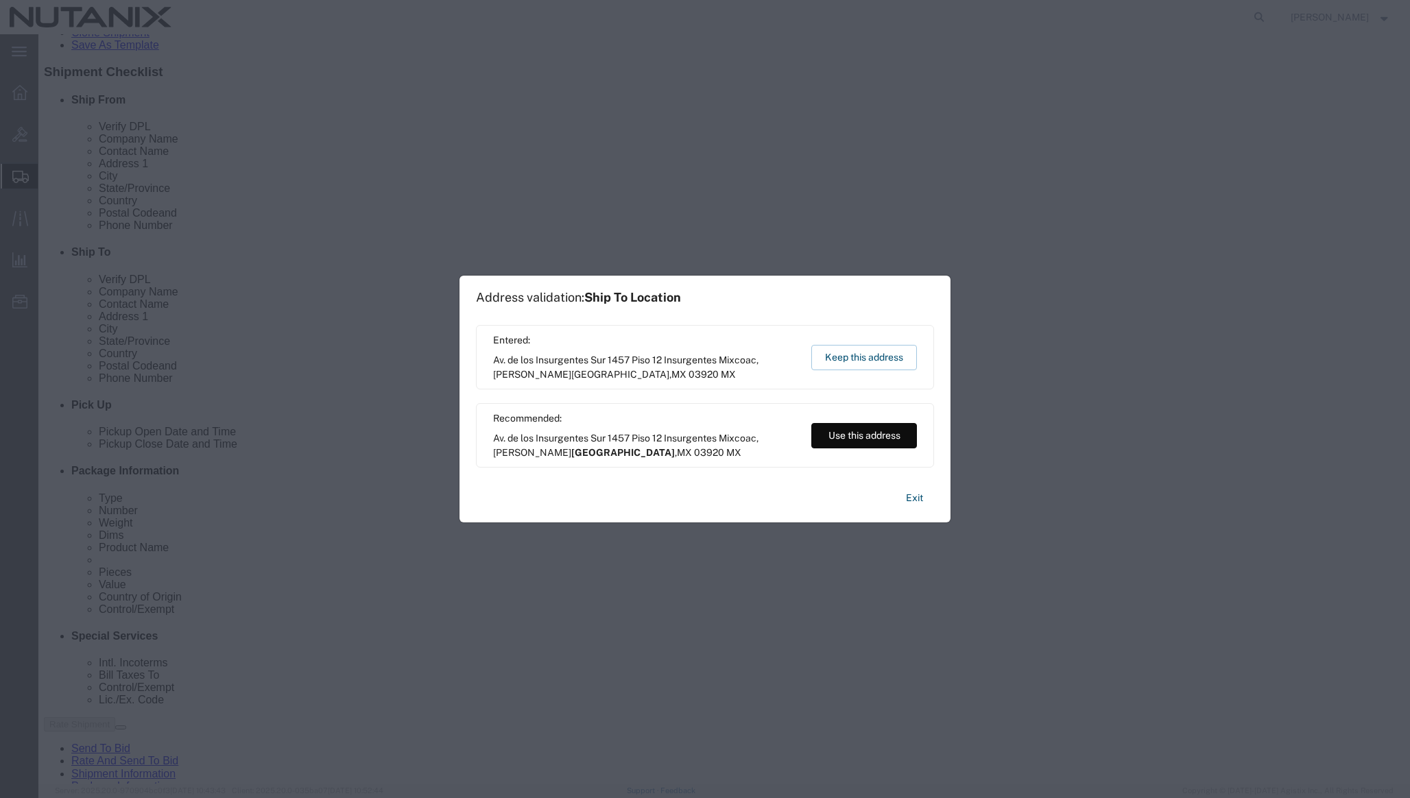
click at [850, 425] on button "Use this address" at bounding box center [864, 435] width 106 height 25
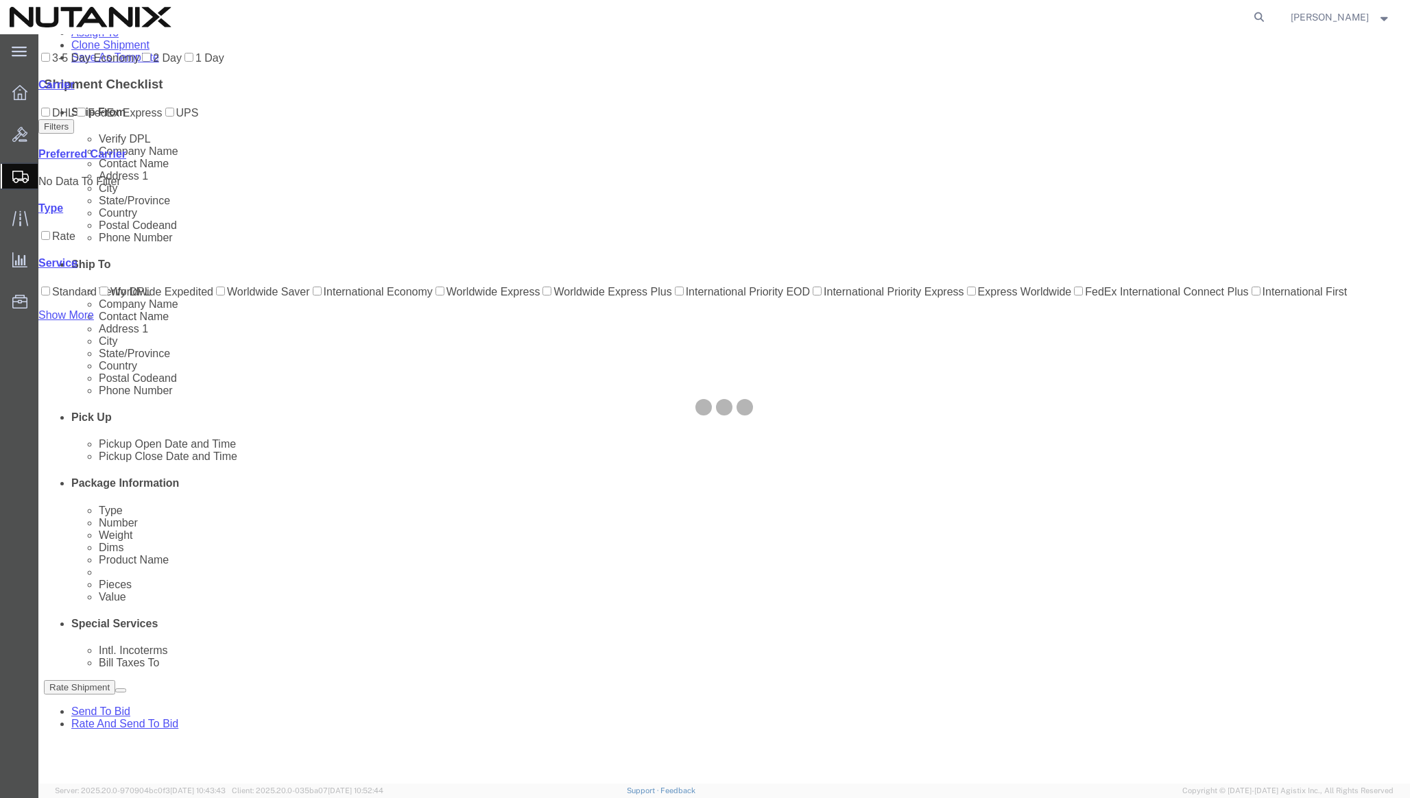
scroll to position [0, 0]
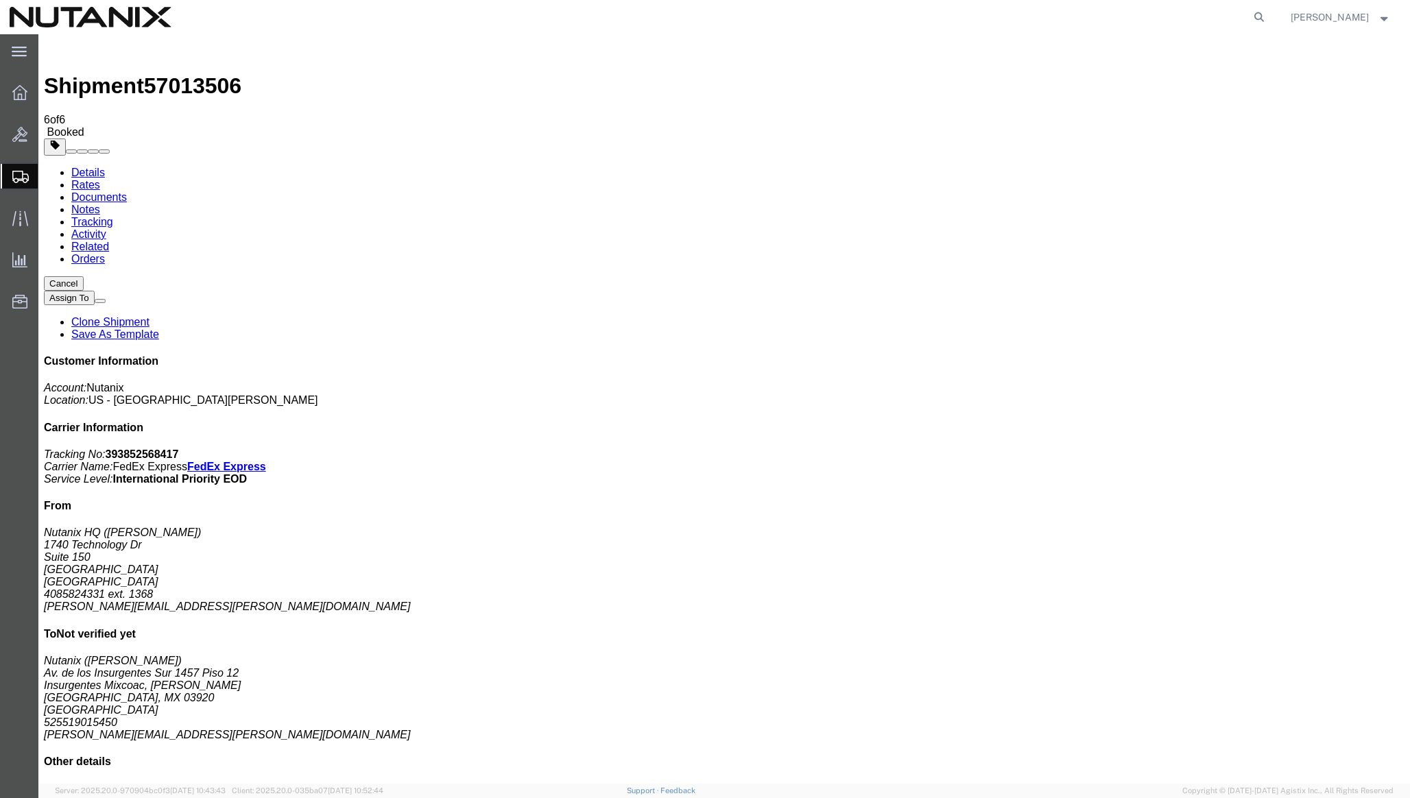
copy td "393852568417"
